Goal: Task Accomplishment & Management: Use online tool/utility

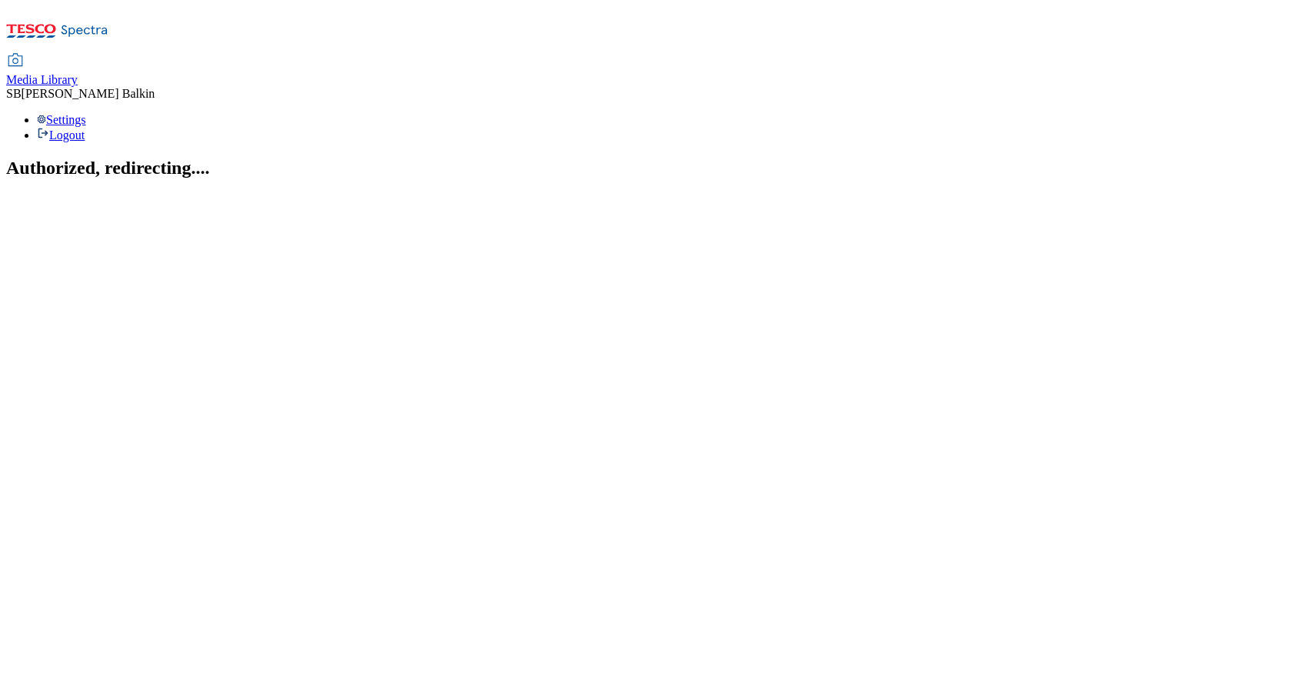
click at [78, 73] on span "Media Library" at bounding box center [42, 79] width 72 height 13
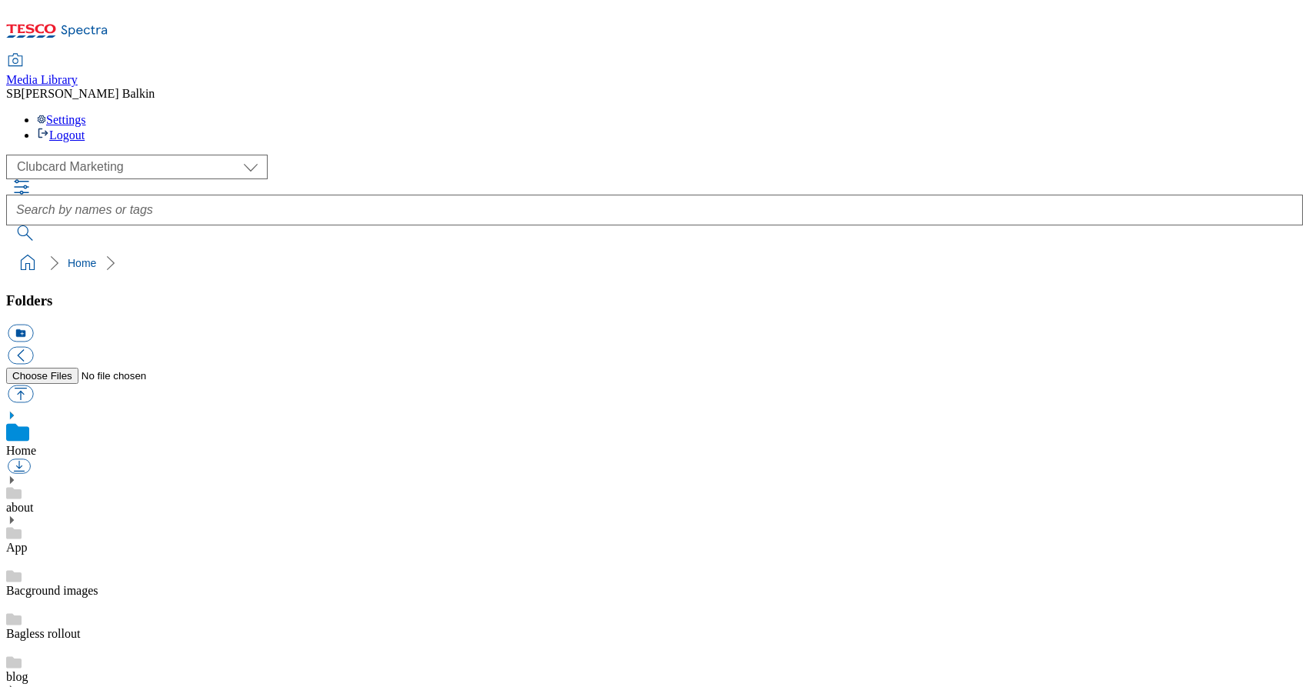
scroll to position [2, 0]
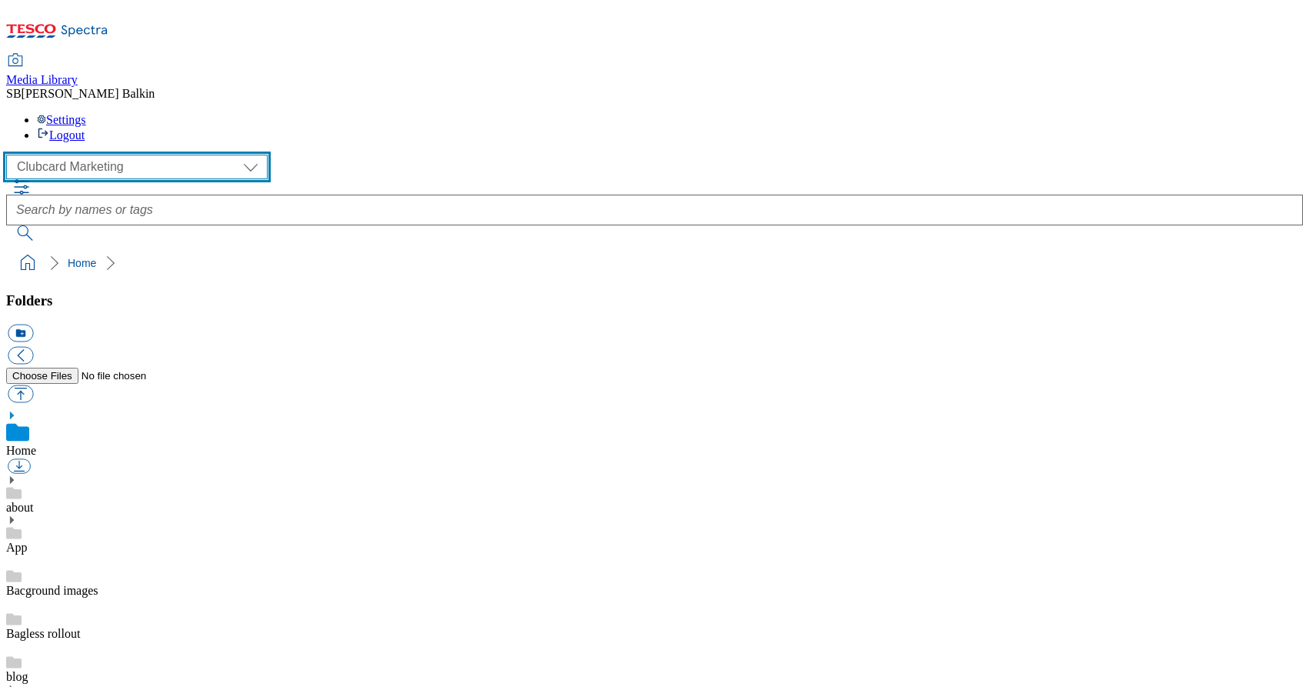
click at [128, 155] on select "Clubcard Marketing Dotcom UK FnF Stores GHS Marketing UK GHS Product UK GHS ROI…" at bounding box center [136, 167] width 261 height 25
select select "flare-ghs-mktg"
click at [11, 155] on select "Clubcard Marketing Dotcom UK FnF Stores GHS Marketing UK GHS Product UK GHS ROI…" at bounding box center [136, 167] width 261 height 25
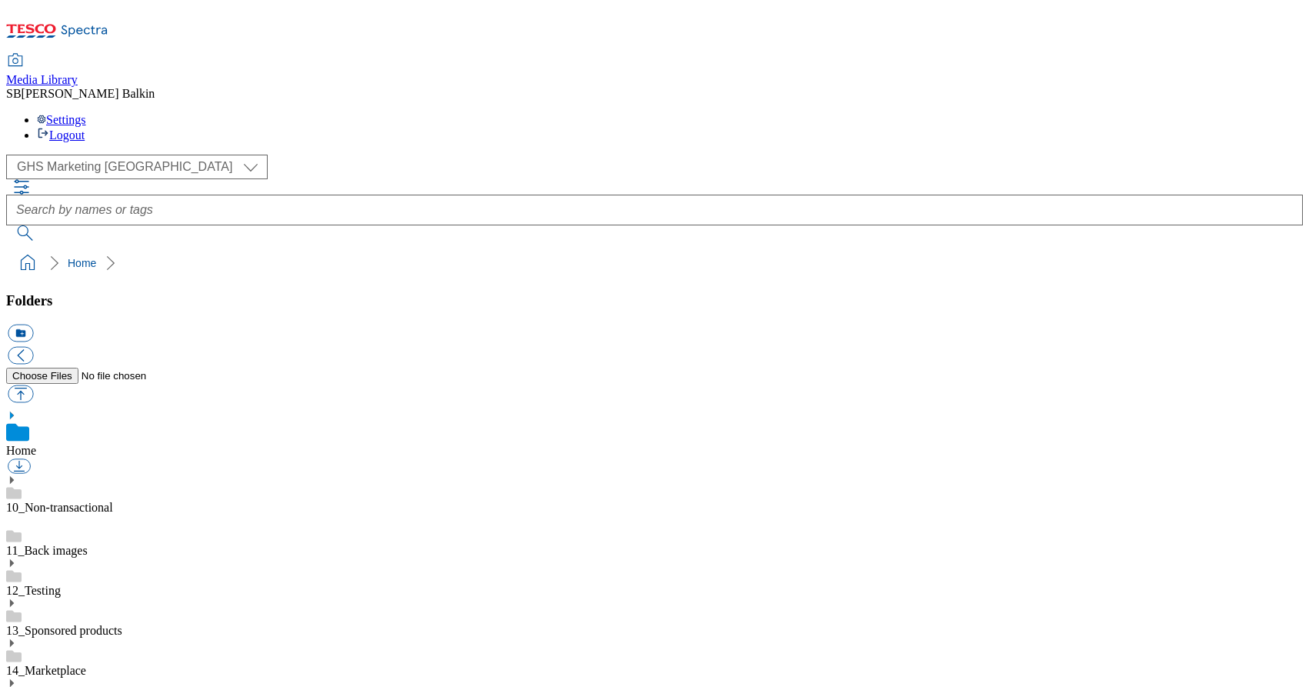
click at [42, 678] on div "15_FF Transactional" at bounding box center [654, 698] width 1297 height 40
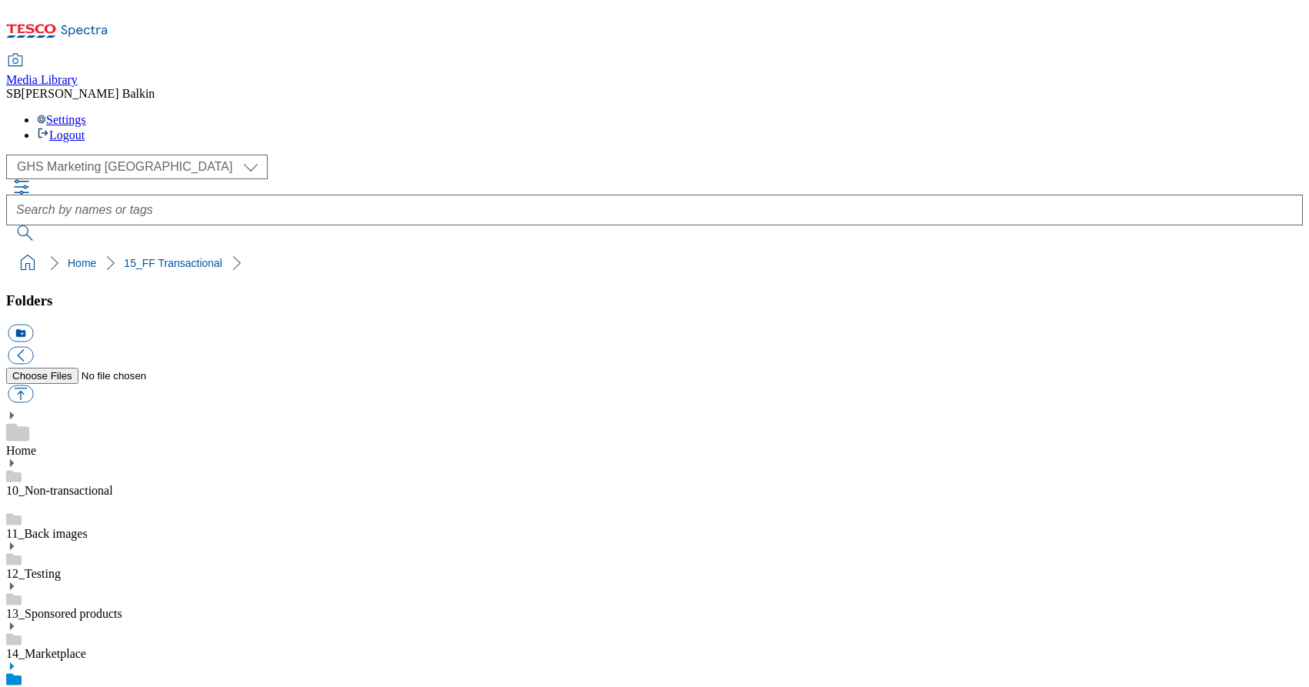
click at [14, 662] on use at bounding box center [12, 666] width 4 height 8
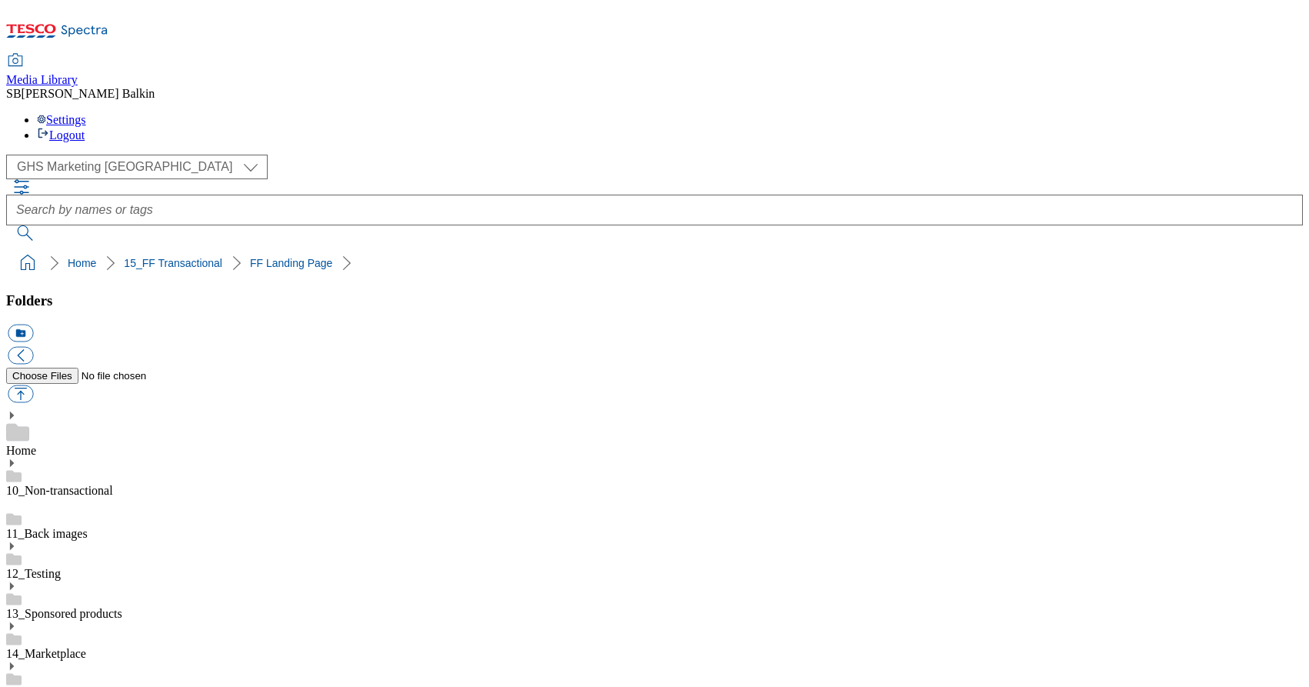
click at [33, 325] on button "icon_new_folder" at bounding box center [20, 334] width 25 height 18
type input "Nightwear BL"
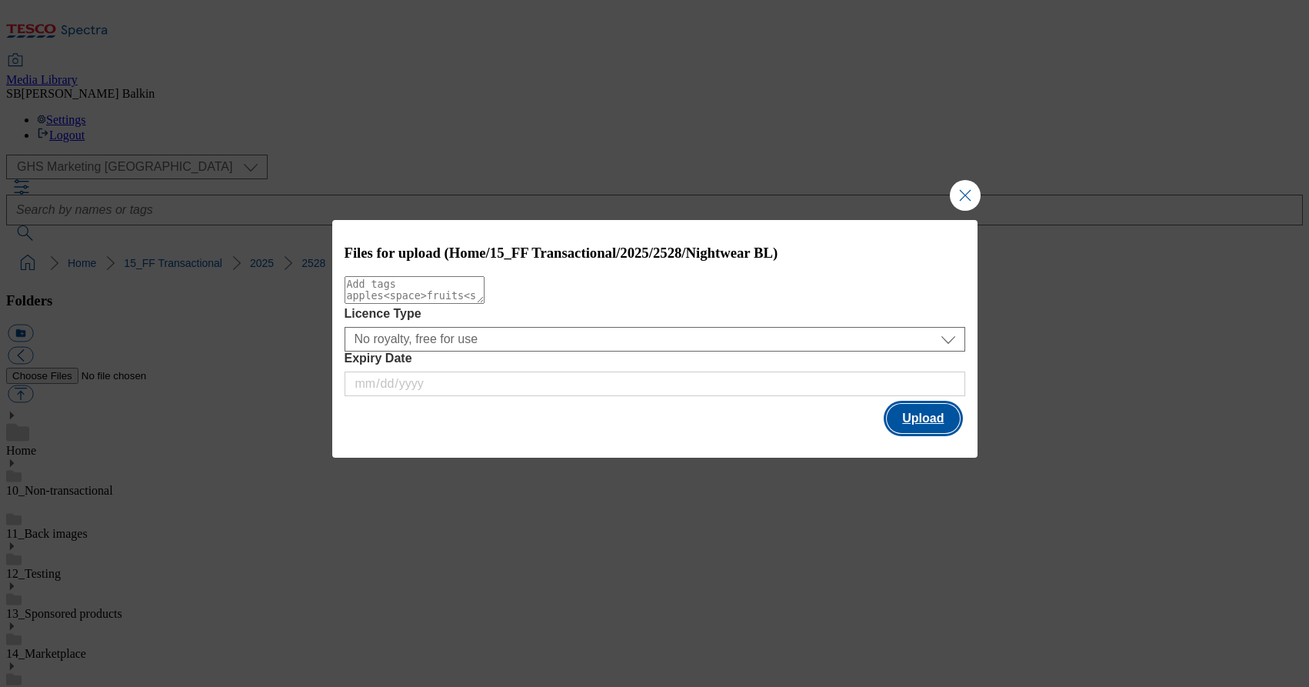
click at [907, 432] on button "Upload" at bounding box center [923, 418] width 72 height 29
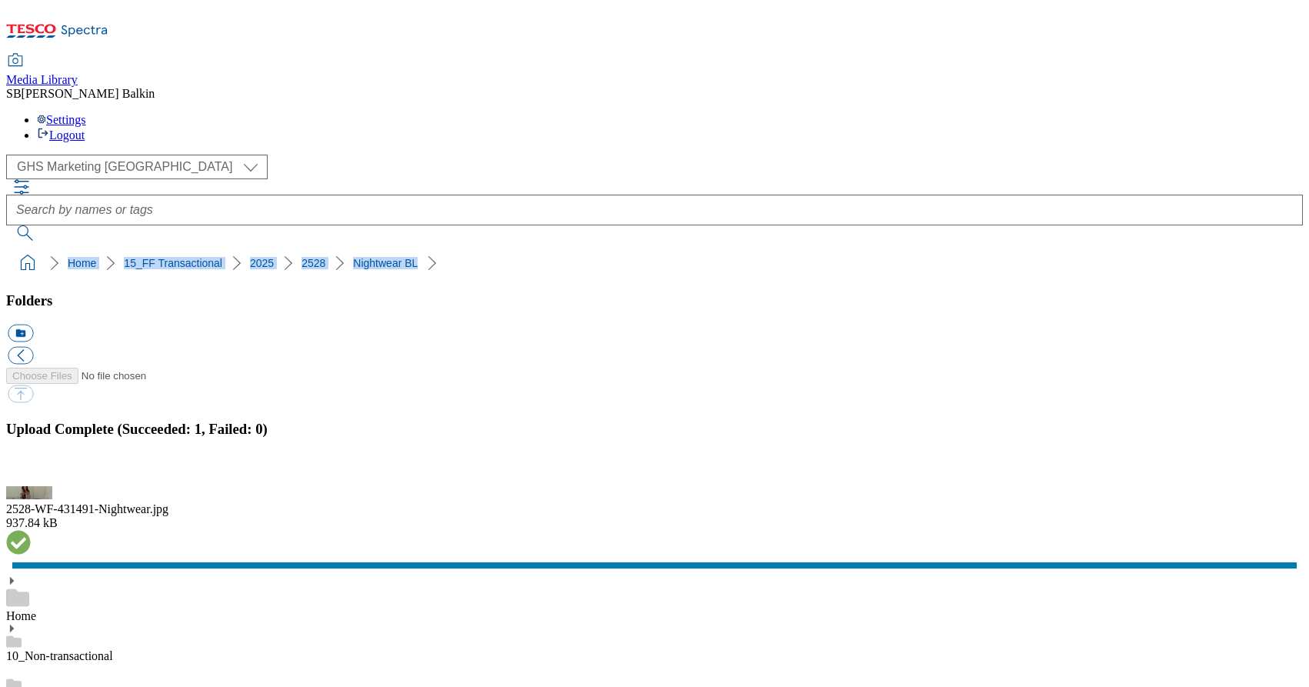
drag, startPoint x: 3, startPoint y: 152, endPoint x: 368, endPoint y: 150, distance: 365.3
click at [368, 248] on nav "Home 15_FF Transactional 2025 2528 Nightwear BL" at bounding box center [654, 262] width 1297 height 29
copy ol "Home 15_FF Transactional 2025 2528 Nightwear BL"
click at [452, 248] on ol "Home 15_FF Transactional 2025 2528 Nightwear BL" at bounding box center [658, 262] width 1287 height 29
